Goal: Information Seeking & Learning: Find specific fact

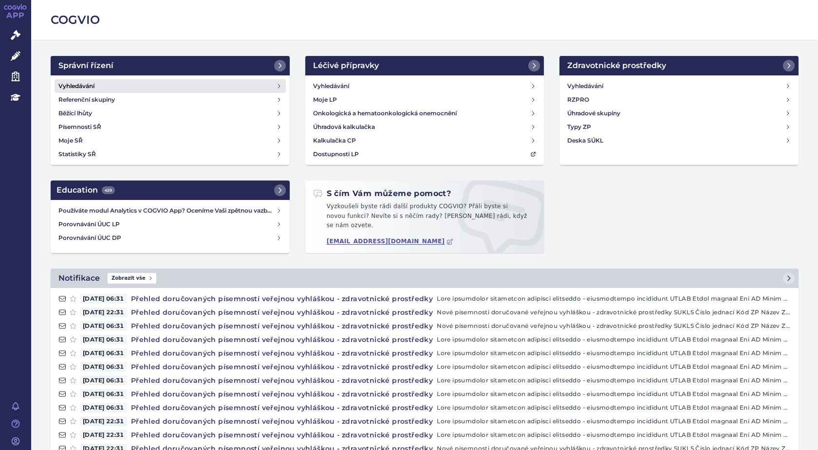
click at [74, 85] on h4 "Vyhledávání" at bounding box center [76, 86] width 36 height 10
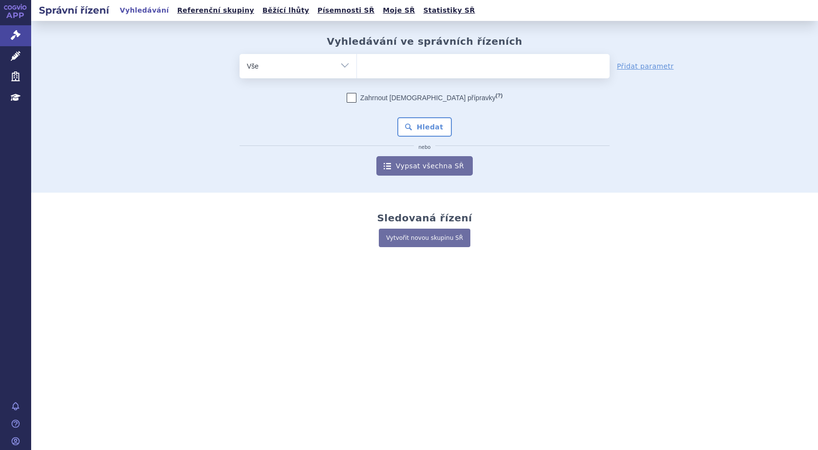
click at [385, 68] on ul at bounding box center [483, 64] width 253 height 20
click at [357, 68] on select at bounding box center [356, 66] width 0 height 24
type input "su"
type input "sukl"
type input "sukls"
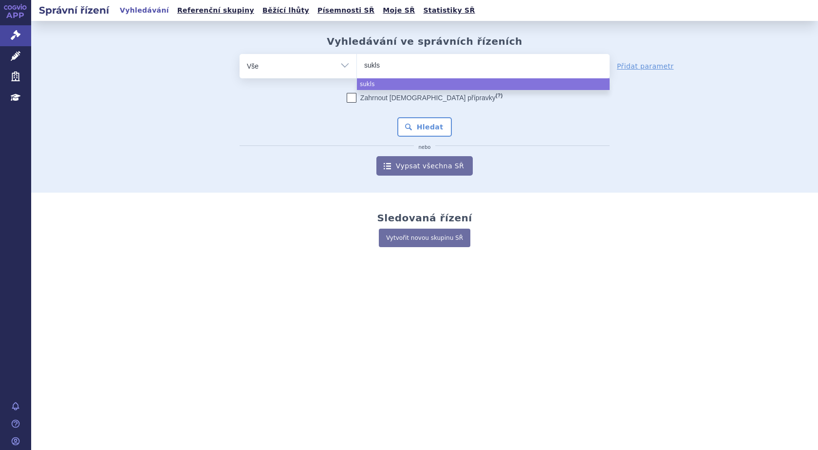
type input "sukls2"
type input "sukls29"
type input "sukls298"
type input "sukls2986"
type input "sukls29861"
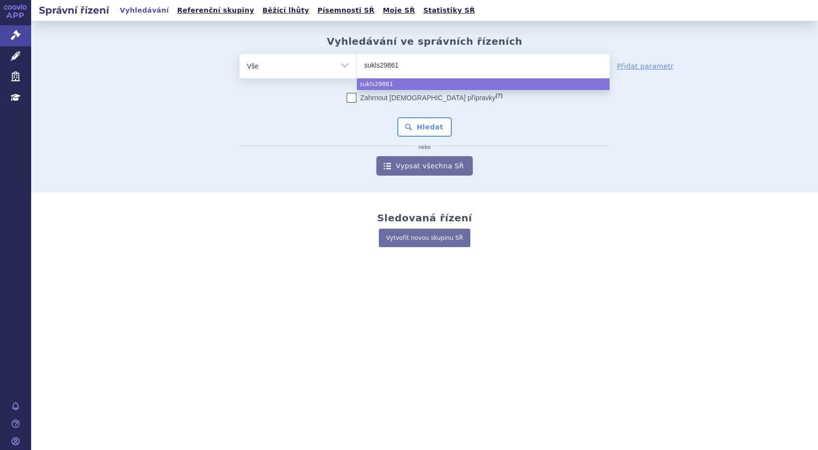
type input "sukls298611"
type input "sukls298611/"
type input "sukls298611/2"
type input "sukls298611/202"
type input "sukls298611/2024"
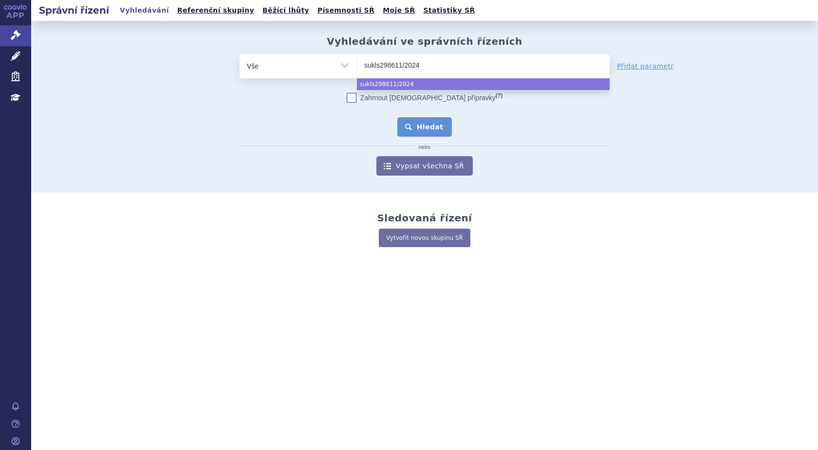
select select "sukls298611/2024"
drag, startPoint x: 421, startPoint y: 127, endPoint x: 428, endPoint y: 130, distance: 7.4
click at [420, 128] on button "Hledat" at bounding box center [424, 126] width 55 height 19
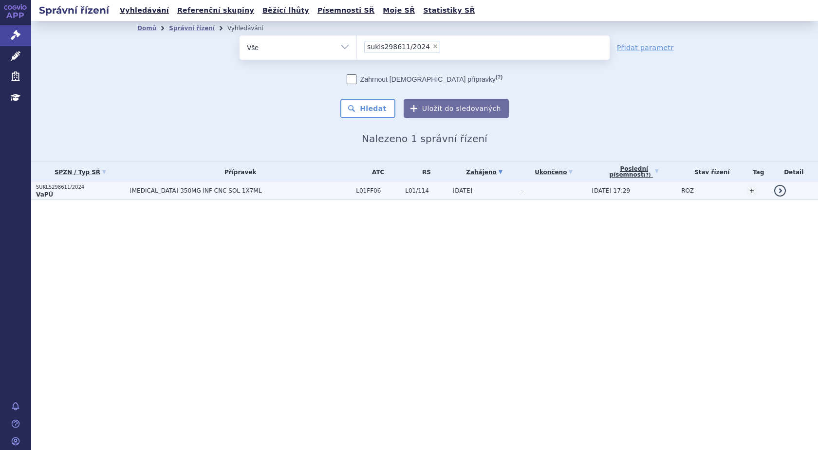
click at [145, 190] on span "LIBTAYO 350MG INF CNC SOL 1X7ML" at bounding box center [241, 190] width 222 height 7
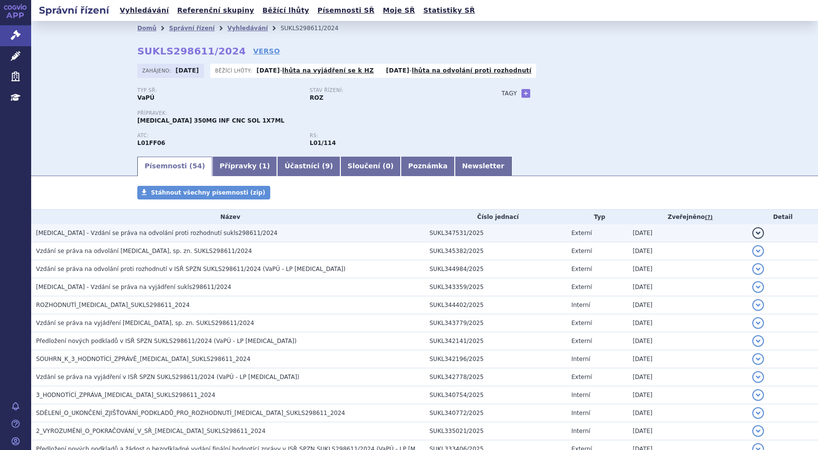
click at [122, 234] on span "LIBTAYO - Vzdání se práva na odvolání proti rozhodnutí sukls298611/2024" at bounding box center [157, 233] width 242 height 7
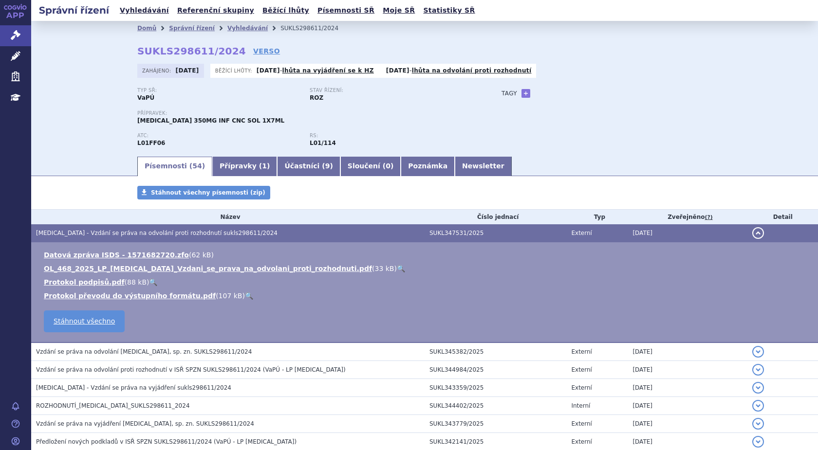
click at [397, 267] on link "🔍" at bounding box center [401, 269] width 8 height 8
